Goal: Task Accomplishment & Management: Manage account settings

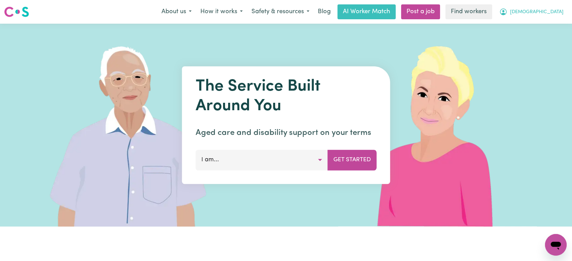
click at [555, 15] on span "[DEMOGRAPHIC_DATA]" at bounding box center [536, 11] width 53 height 7
click at [534, 41] on link "Logout" at bounding box center [540, 38] width 53 height 13
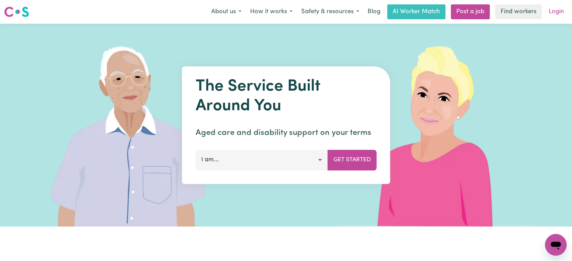
click at [554, 16] on link "Login" at bounding box center [555, 11] width 23 height 15
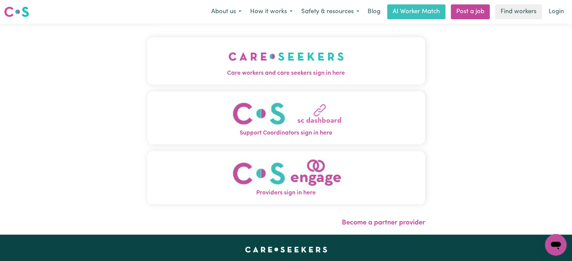
click at [255, 77] on span "Care workers and care seekers sign in here" at bounding box center [286, 73] width 278 height 9
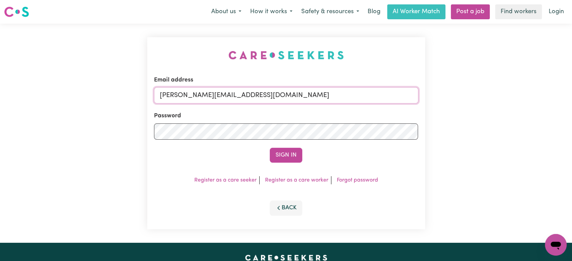
click at [284, 94] on input "[PERSON_NAME][EMAIL_ADDRESS][DOMAIN_NAME]" at bounding box center [286, 95] width 264 height 16
drag, startPoint x: 326, startPoint y: 98, endPoint x: 195, endPoint y: 92, distance: 131.4
click at [195, 92] on input "[EMAIL_ADDRESS][DOMAIN_NAME]" at bounding box center [286, 95] width 264 height 16
type input "superuser~[EMAIL_ADDRESS][DOMAIN_NAME]"
click at [270, 148] on button "Sign In" at bounding box center [286, 155] width 32 height 15
